Goal: Task Accomplishment & Management: Manage account settings

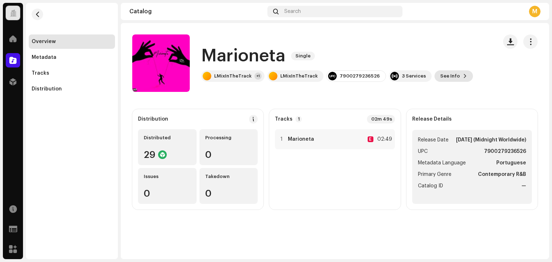
click at [440, 73] on span "See Info" at bounding box center [450, 76] width 20 height 14
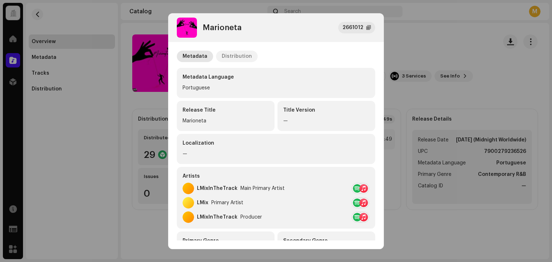
click at [231, 57] on div "Distribution" at bounding box center [237, 56] width 30 height 11
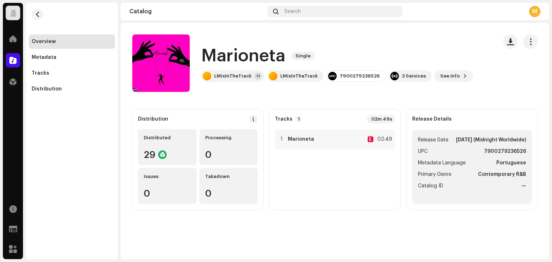
click at [136, 28] on div "Marioneta 2661012 Metadata Distribution Release Date Feb 17, 2025 (Midnight Wor…" at bounding box center [276, 131] width 552 height 262
click at [17, 39] on div at bounding box center [13, 39] width 14 height 14
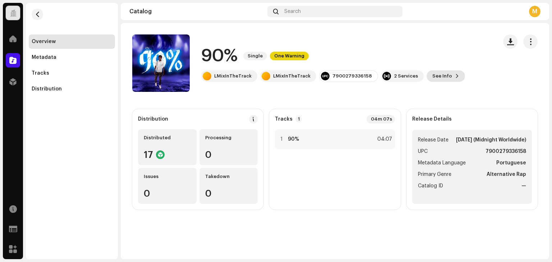
click at [432, 75] on span "See Info" at bounding box center [442, 76] width 20 height 14
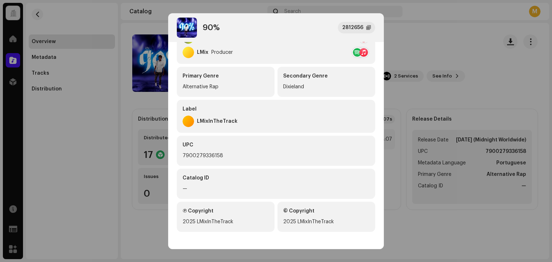
scroll to position [57, 0]
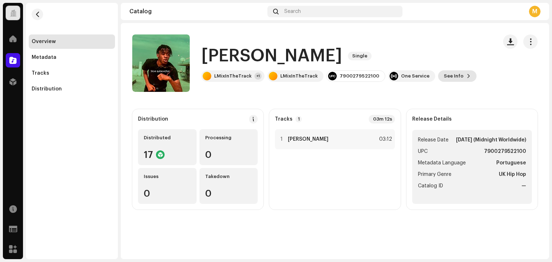
click at [444, 79] on span "See Info" at bounding box center [454, 76] width 20 height 14
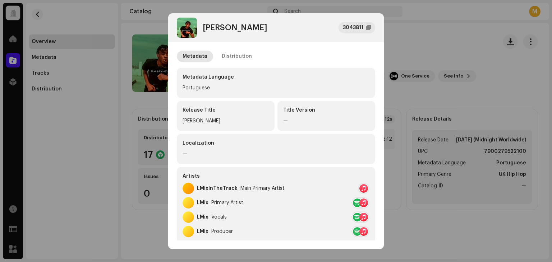
scroll to position [36, 0]
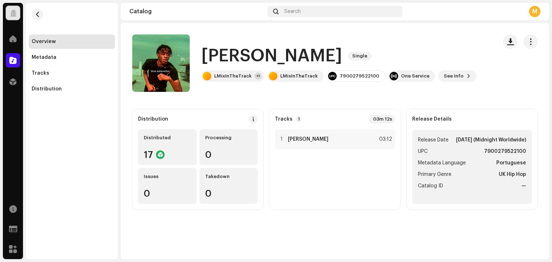
click at [441, 27] on div "JADE BANDEIRA 3043811 Metadata Distribution Metadata Language Portuguese Releas…" at bounding box center [276, 131] width 552 height 262
click at [526, 43] on button "button" at bounding box center [530, 41] width 14 height 14
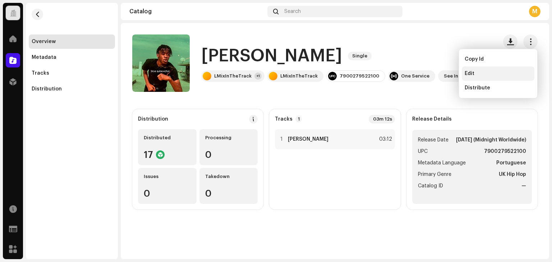
click at [472, 74] on span "Edit" at bounding box center [469, 74] width 10 height 6
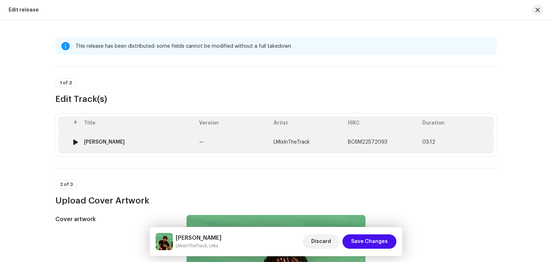
click at [116, 143] on div "JADE BANDEIRA" at bounding box center [104, 142] width 41 height 6
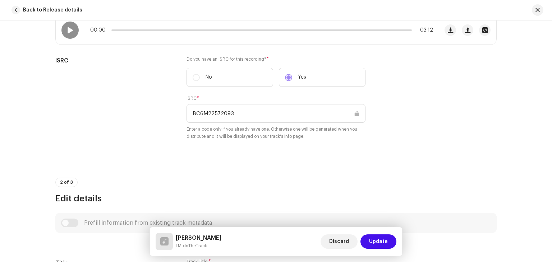
scroll to position [75, 0]
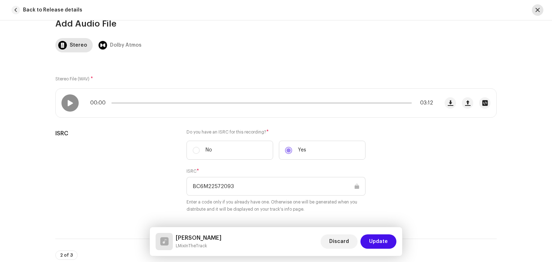
click at [539, 12] on span "button" at bounding box center [537, 10] width 4 height 6
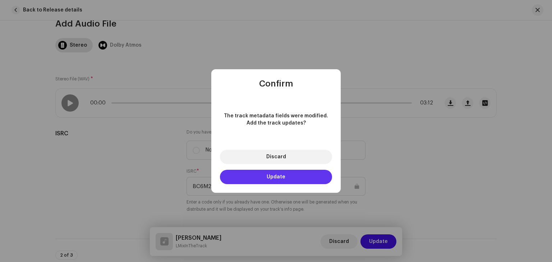
click at [282, 178] on span "Update" at bounding box center [276, 177] width 19 height 5
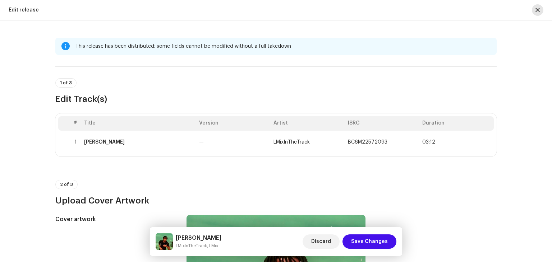
click at [538, 9] on span "button" at bounding box center [537, 10] width 4 height 6
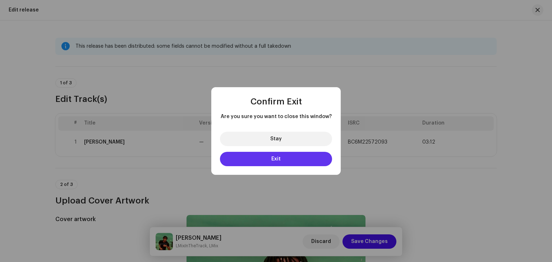
click at [248, 162] on button "Exit" at bounding box center [276, 159] width 112 height 14
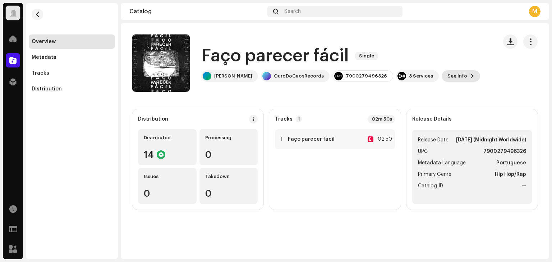
click at [447, 79] on span "See Info" at bounding box center [457, 76] width 20 height 14
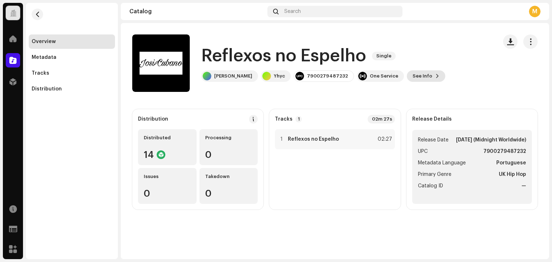
click at [413, 74] on span "See Info" at bounding box center [422, 76] width 20 height 14
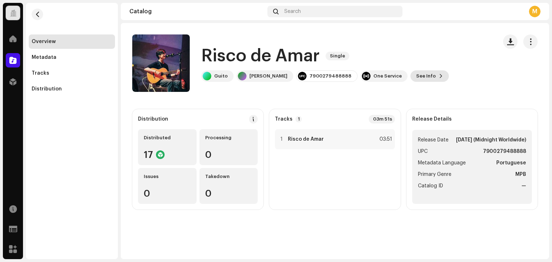
click at [416, 79] on span "See Info" at bounding box center [426, 76] width 20 height 14
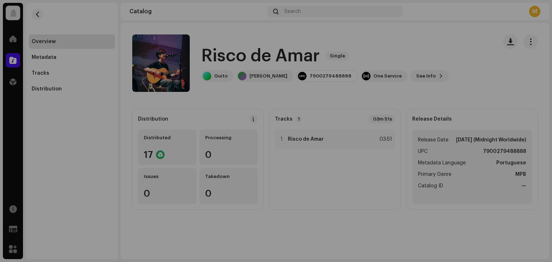
click at [124, 111] on div "Risco de Amar 3002792 Metadata Distribution Metadata Language Portuguese Releas…" at bounding box center [276, 131] width 552 height 262
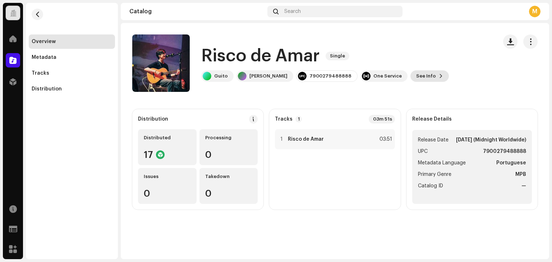
click at [416, 74] on span "See Info" at bounding box center [426, 76] width 20 height 14
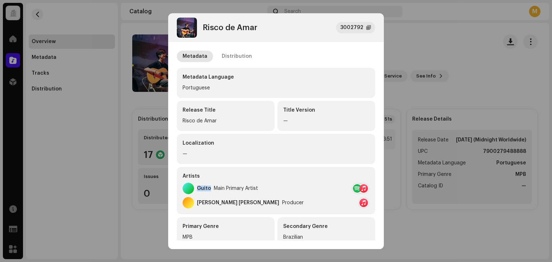
drag, startPoint x: 210, startPoint y: 188, endPoint x: 198, endPoint y: 189, distance: 12.3
click at [198, 189] on div "Guito Main Primary Artist" at bounding box center [219, 188] width 75 height 11
copy div "Guito"
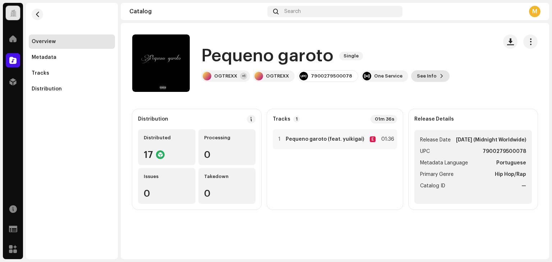
click at [417, 74] on span "See Info" at bounding box center [427, 76] width 20 height 14
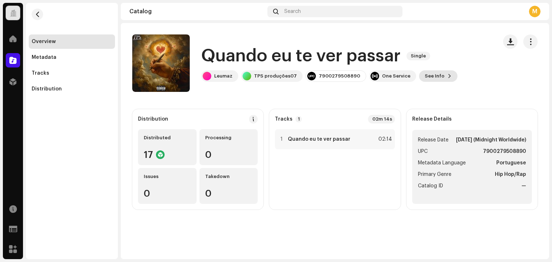
click at [436, 78] on button "See Info" at bounding box center [438, 75] width 38 height 11
